Goal: Transaction & Acquisition: Obtain resource

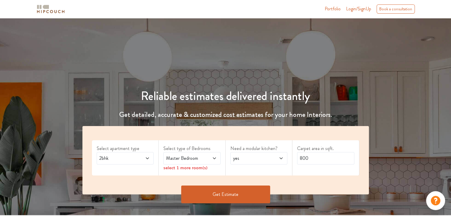
click at [195, 157] on span "Master Bedroom" at bounding box center [184, 158] width 39 height 7
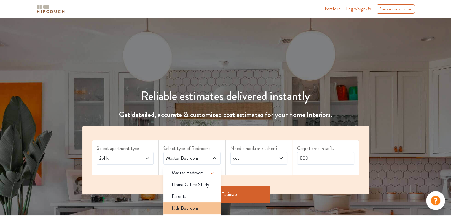
click at [192, 210] on span "Kids Bedroom" at bounding box center [185, 208] width 26 height 7
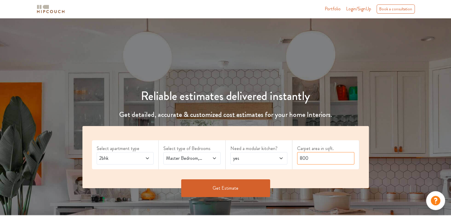
click at [300, 160] on input "800" at bounding box center [325, 158] width 57 height 12
type input "0"
type input "1550"
click at [128, 156] on span "2bhk" at bounding box center [117, 158] width 39 height 7
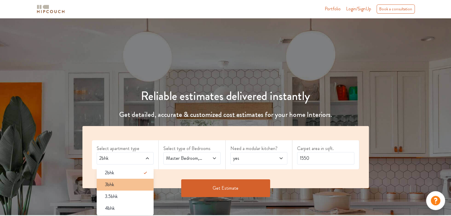
click at [126, 186] on div "3bhk" at bounding box center [127, 184] width 54 height 7
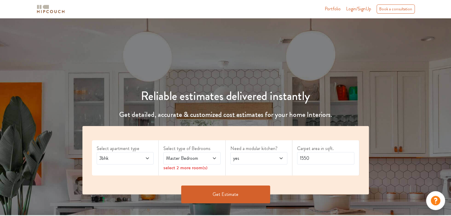
click at [193, 157] on span "Master Bedroom" at bounding box center [184, 158] width 39 height 7
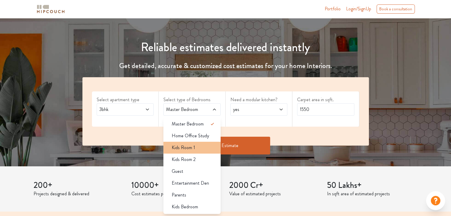
scroll to position [59, 0]
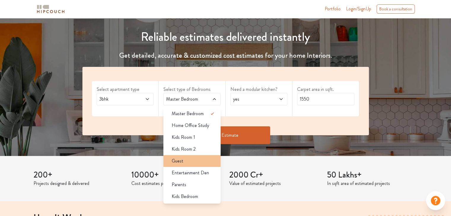
click at [196, 165] on li "Guest" at bounding box center [191, 161] width 57 height 12
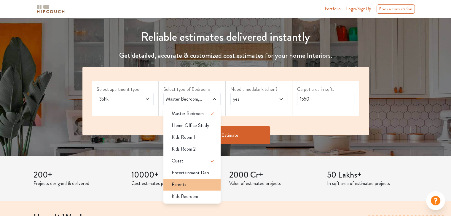
click at [195, 183] on div "Parents" at bounding box center [194, 184] width 54 height 7
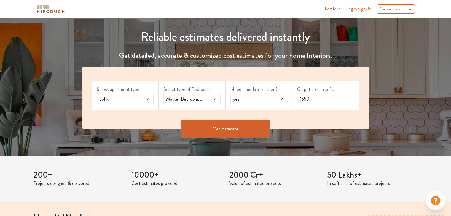
click at [225, 128] on button "Get Estimate" at bounding box center [225, 129] width 89 height 18
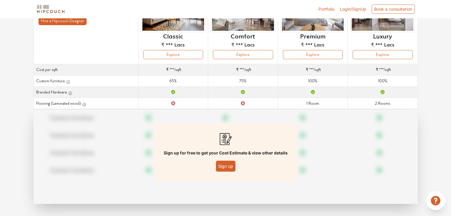
scroll to position [75, 0]
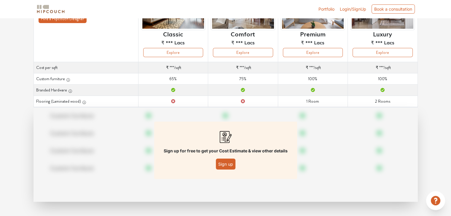
click at [228, 163] on button "Sign up" at bounding box center [226, 164] width 20 height 11
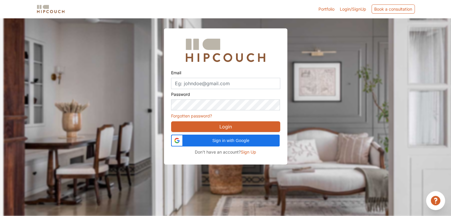
scroll to position [18, 0]
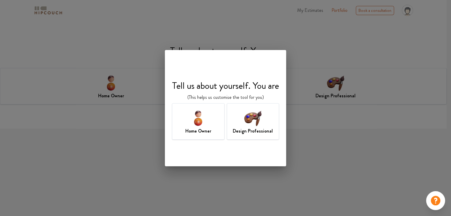
click at [246, 126] on img at bounding box center [252, 118] width 19 height 19
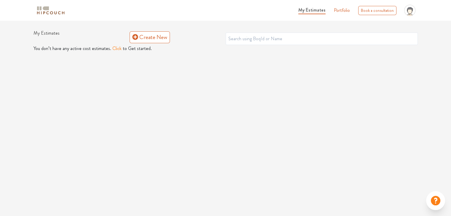
click at [113, 50] on button "Click" at bounding box center [116, 48] width 9 height 7
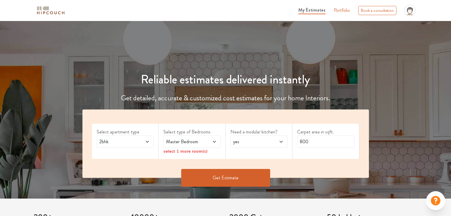
scroll to position [30, 0]
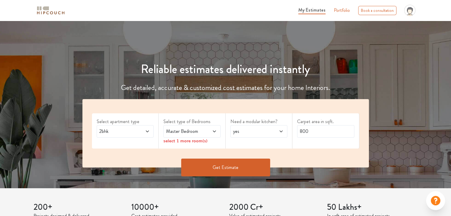
click at [195, 133] on span "Master Bedroom" at bounding box center [184, 131] width 39 height 7
drag, startPoint x: 157, startPoint y: 132, endPoint x: 145, endPoint y: 134, distance: 12.0
click at [152, 134] on div "Select apartment type 2bhk" at bounding box center [125, 131] width 67 height 35
click at [145, 134] on span at bounding box center [143, 131] width 13 height 7
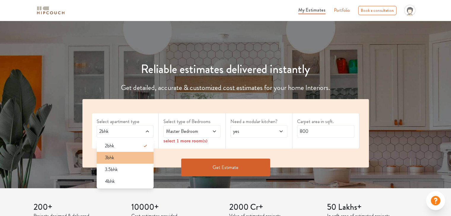
click at [134, 160] on div "3bhk" at bounding box center [127, 157] width 54 height 7
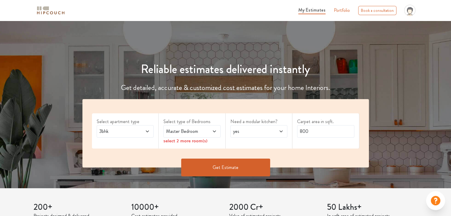
click at [187, 132] on span "Master Bedroom" at bounding box center [184, 131] width 39 height 7
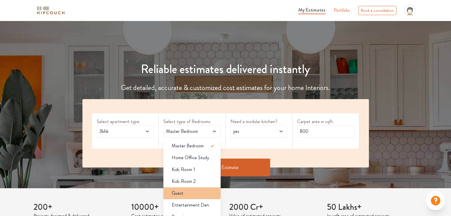
click at [198, 192] on div "Guest" at bounding box center [194, 193] width 54 height 7
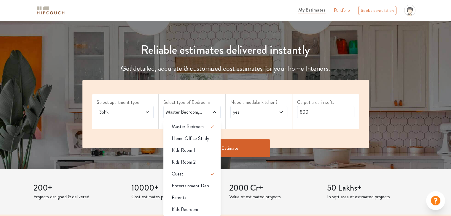
scroll to position [59, 0]
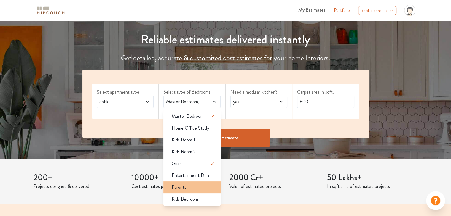
click at [198, 190] on div "Parents" at bounding box center [194, 187] width 54 height 7
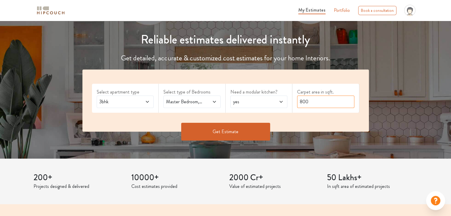
drag, startPoint x: 318, startPoint y: 101, endPoint x: 272, endPoint y: 103, distance: 46.7
click at [272, 103] on div "Select apartment type 3bhk Select type of Bedrooms Master Bedroom,Guest,Parents…" at bounding box center [225, 101] width 286 height 62
type input "1550"
click at [249, 129] on button "Get Estimate" at bounding box center [225, 132] width 89 height 18
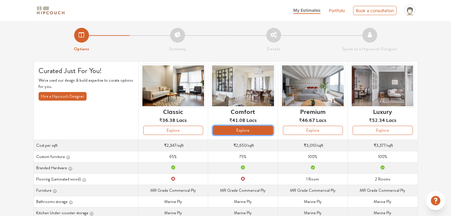
click at [240, 130] on button "Explore" at bounding box center [243, 130] width 60 height 9
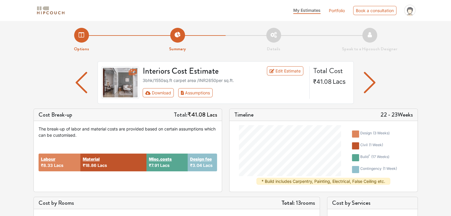
click at [75, 76] on div at bounding box center [82, 82] width 32 height 43
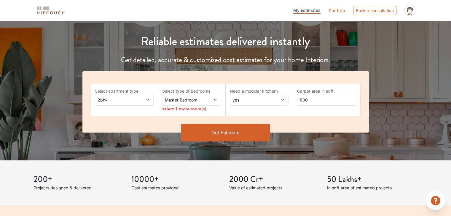
scroll to position [59, 0]
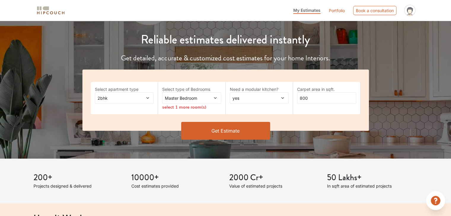
click at [133, 98] on span "2bhk" at bounding box center [116, 98] width 40 height 6
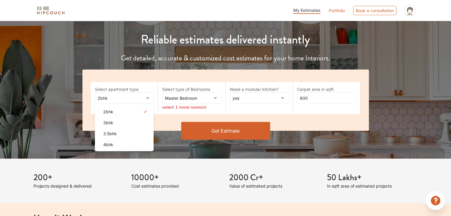
click at [133, 98] on span "2bhk" at bounding box center [116, 98] width 40 height 6
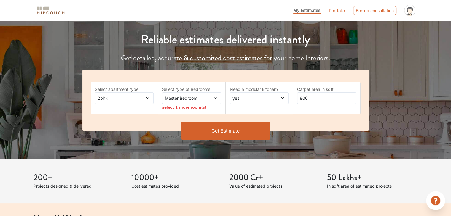
click at [131, 95] on span "2bhk" at bounding box center [116, 98] width 40 height 6
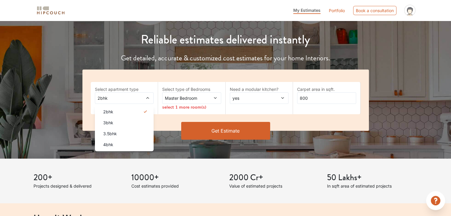
click at [131, 96] on span "2bhk" at bounding box center [116, 98] width 40 height 6
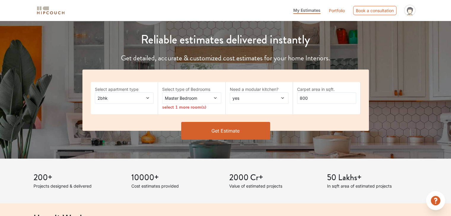
click at [175, 96] on span "Master Bedroom" at bounding box center [184, 98] width 40 height 6
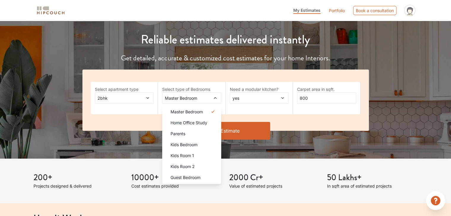
click at [108, 96] on span "2bhk" at bounding box center [116, 98] width 40 height 6
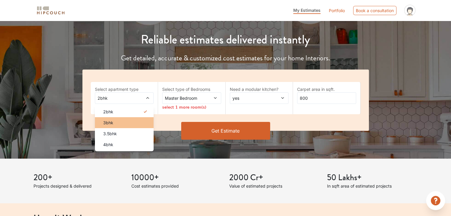
click at [120, 119] on li "3bhk" at bounding box center [124, 122] width 59 height 11
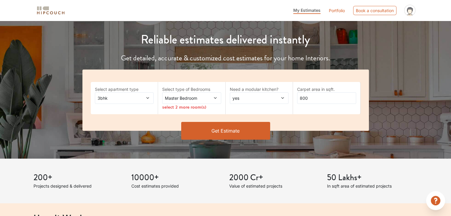
click at [181, 103] on div "Master Bedroom" at bounding box center [191, 99] width 59 height 12
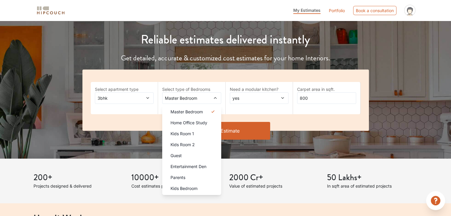
click at [133, 93] on div "3bhk" at bounding box center [124, 99] width 59 height 12
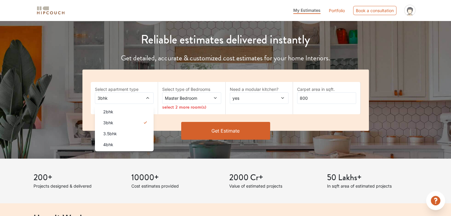
click at [192, 105] on div "select 2 more room(s)" at bounding box center [191, 107] width 59 height 6
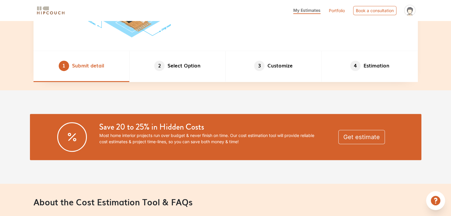
scroll to position [474, 0]
